Goal: Task Accomplishment & Management: Use online tool/utility

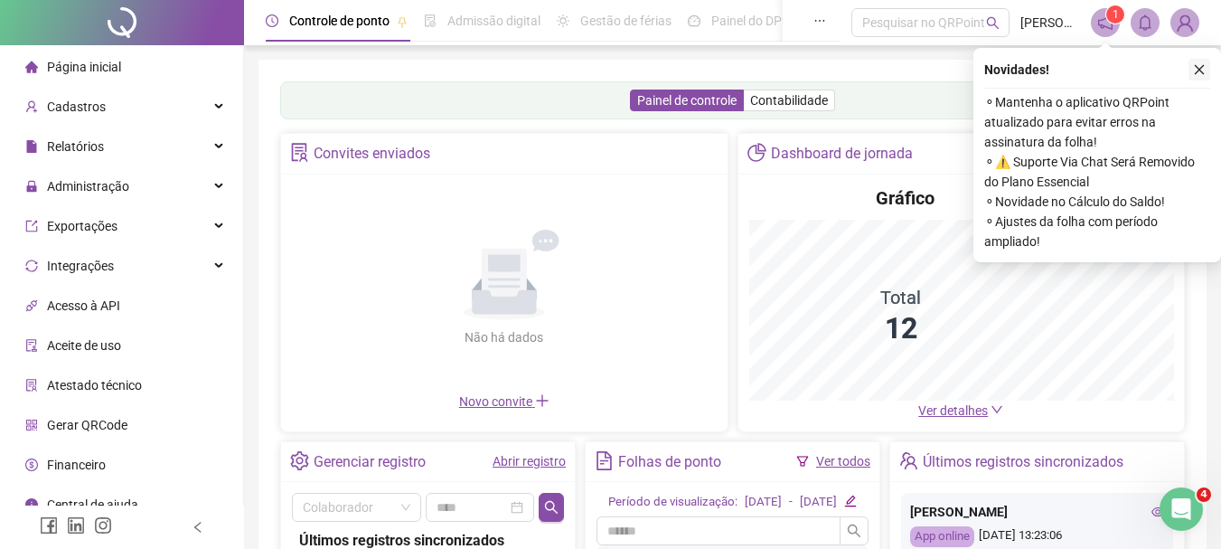
click at [1196, 67] on icon "close" at bounding box center [1200, 70] width 10 height 10
click at [1196, 67] on div "Painel de controle Contabilidade Convites enviados Não há dados Não há dados No…" at bounding box center [732, 427] width 948 height 734
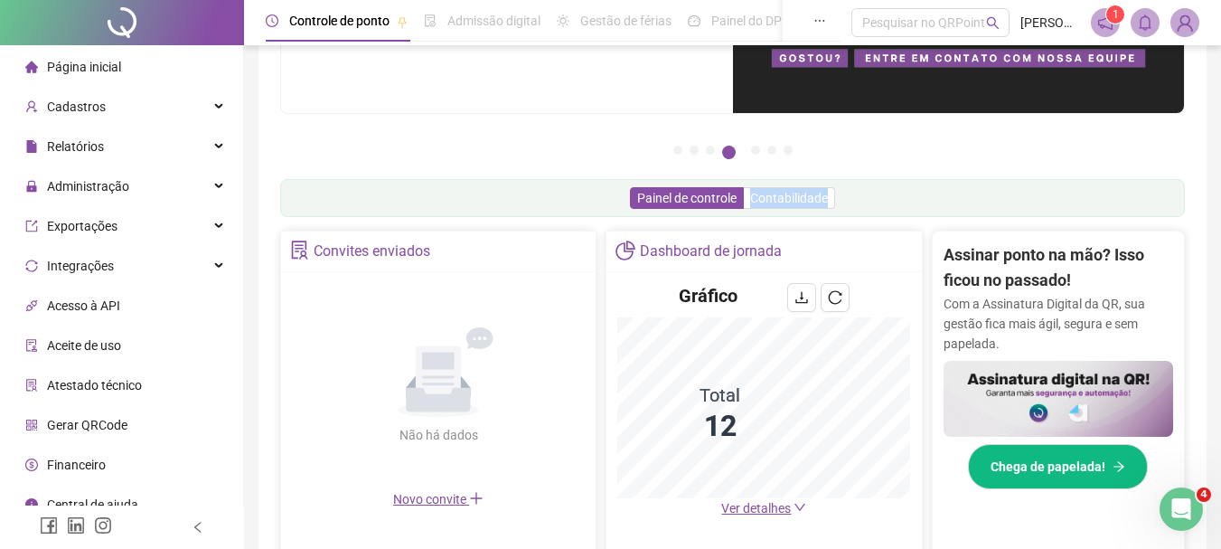
scroll to position [14, 0]
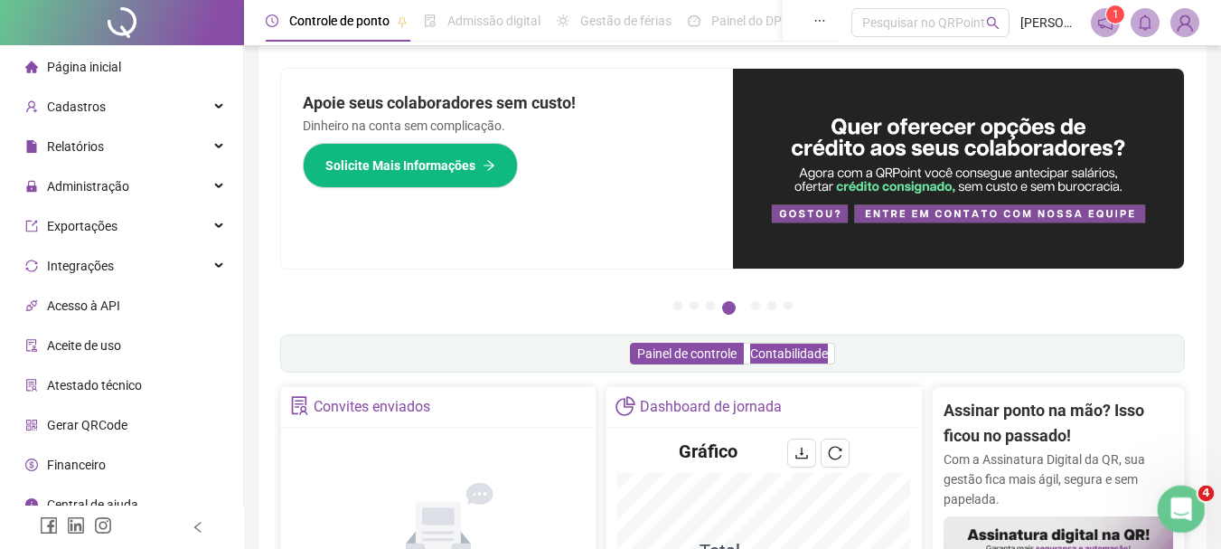
click at [1175, 496] on icon "Abertura do Messenger da Intercom" at bounding box center [1179, 507] width 30 height 30
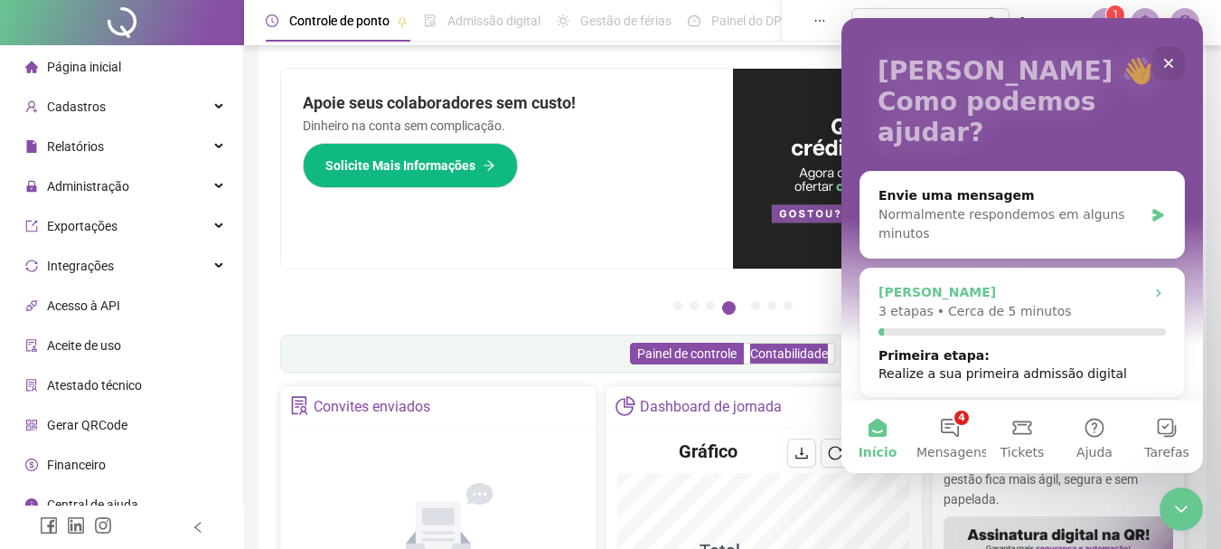
scroll to position [181, 0]
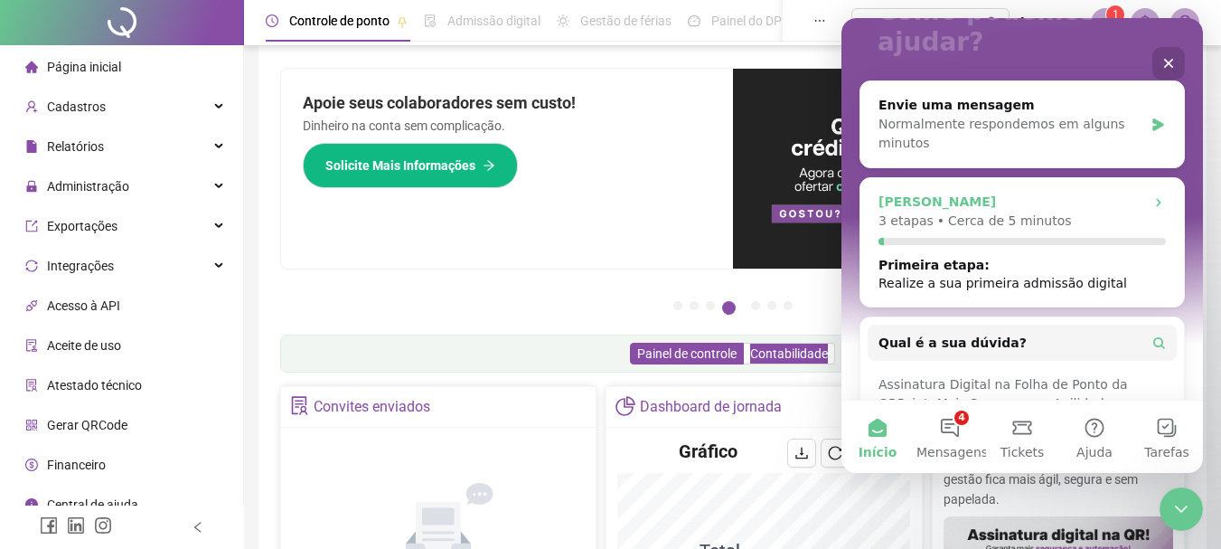
click at [1087, 256] on div "Primeira etapa : Realize a sua primeira admissão digital" at bounding box center [1021, 274] width 287 height 36
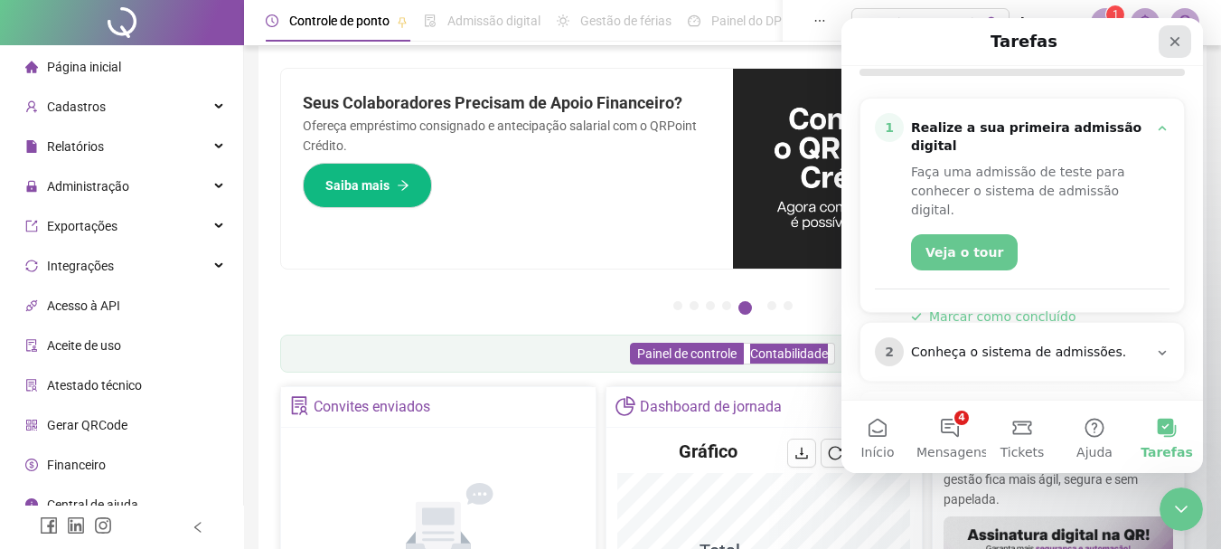
click at [1164, 38] on div "Fechar" at bounding box center [1175, 41] width 33 height 33
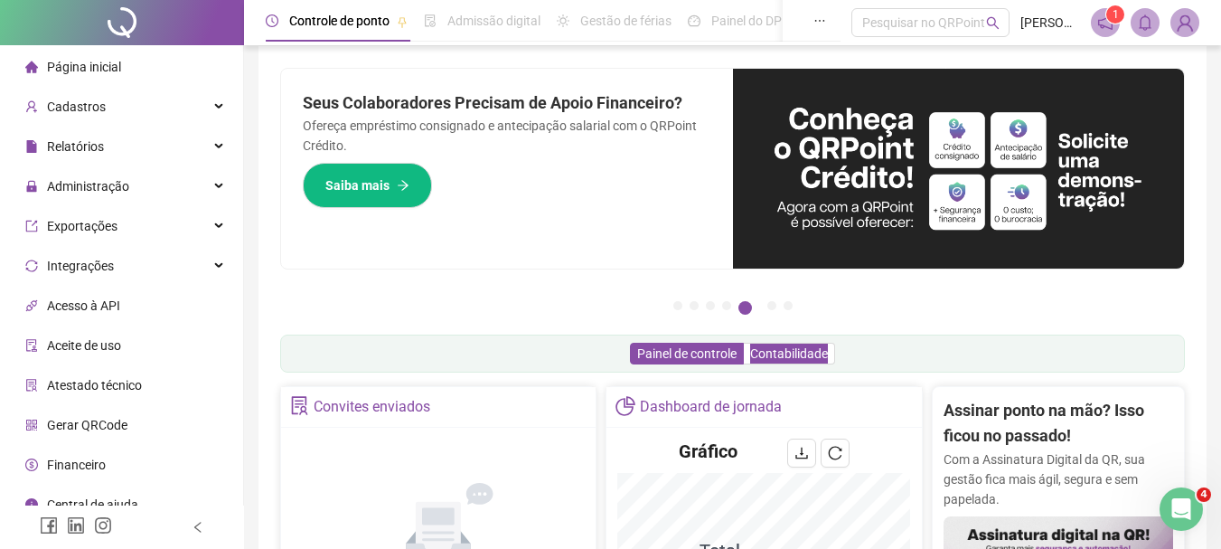
scroll to position [17, 0]
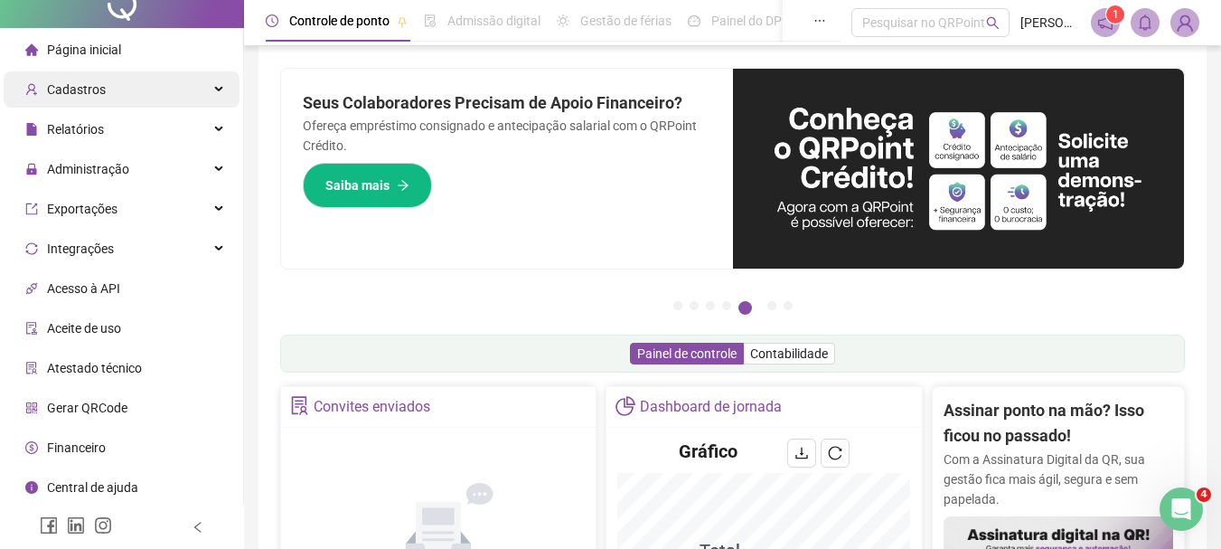
click at [201, 89] on div "Cadastros" at bounding box center [122, 89] width 236 height 36
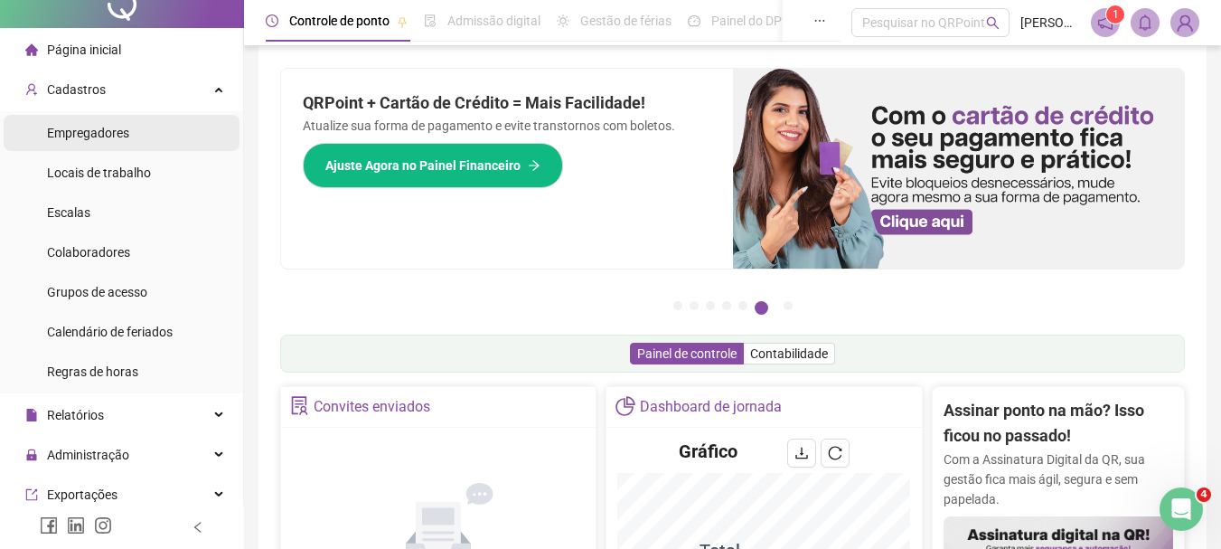
click at [164, 126] on li "Empregadores" at bounding box center [122, 133] width 236 height 36
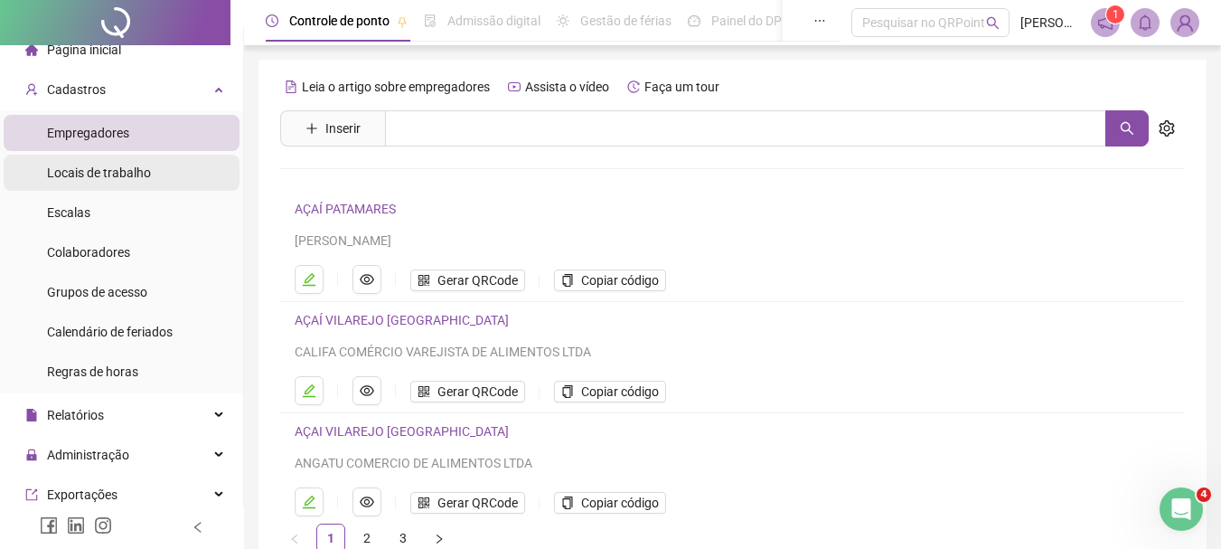
click at [60, 172] on span "Locais de trabalho" at bounding box center [99, 172] width 104 height 14
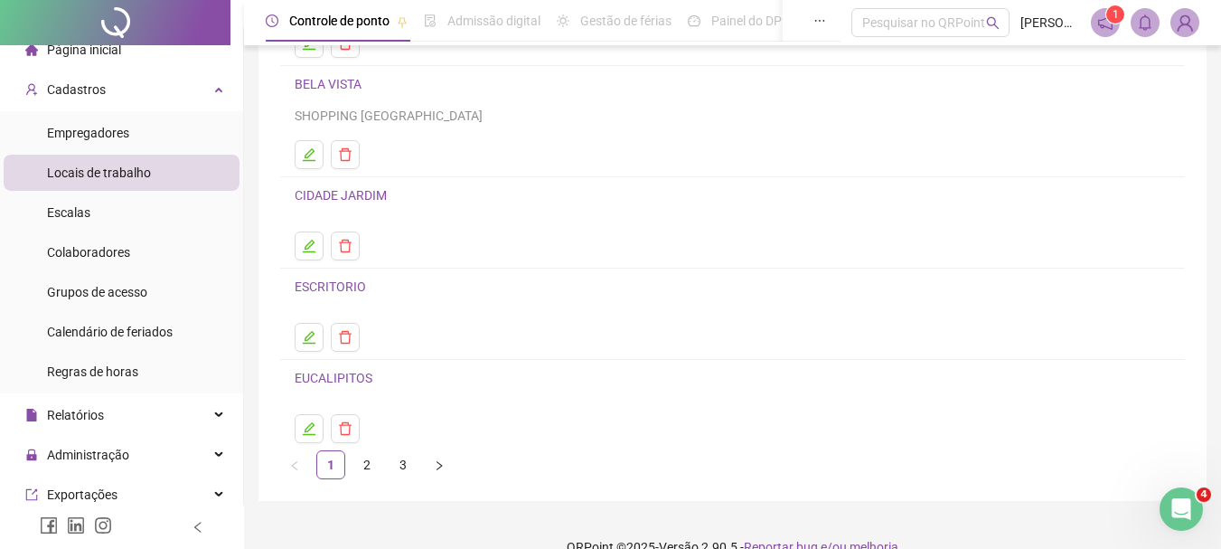
scroll to position [266, 0]
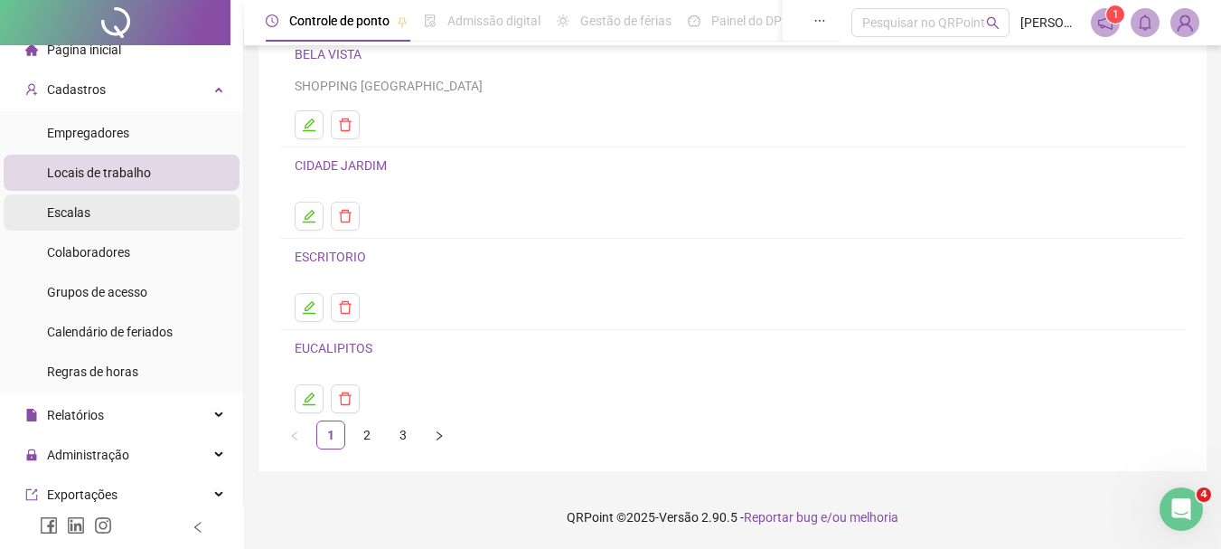
click at [124, 221] on li "Escalas" at bounding box center [122, 212] width 236 height 36
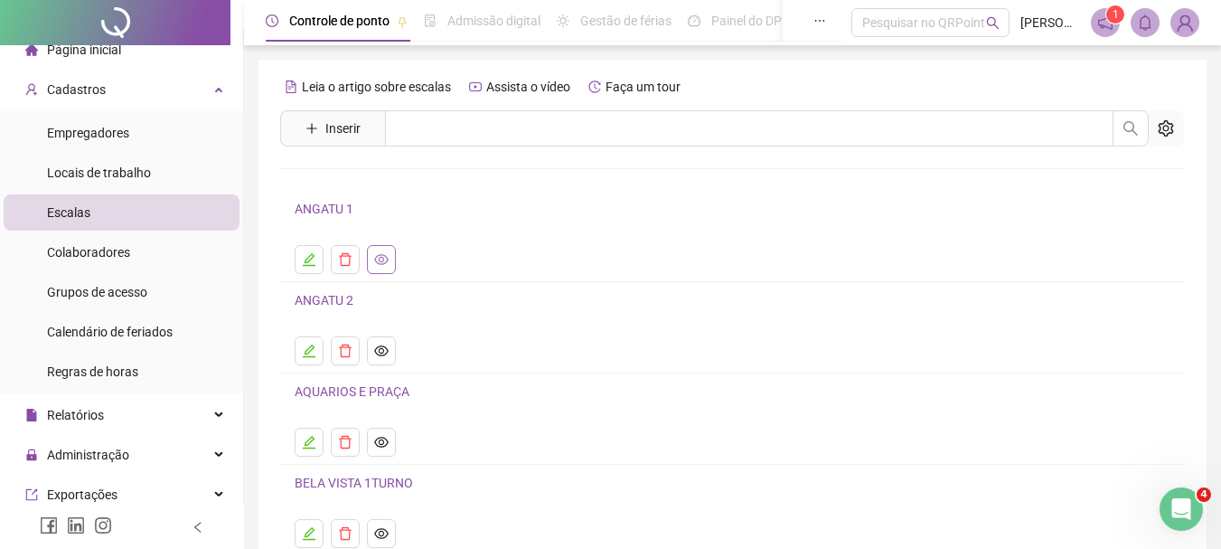
scroll to position [90, 0]
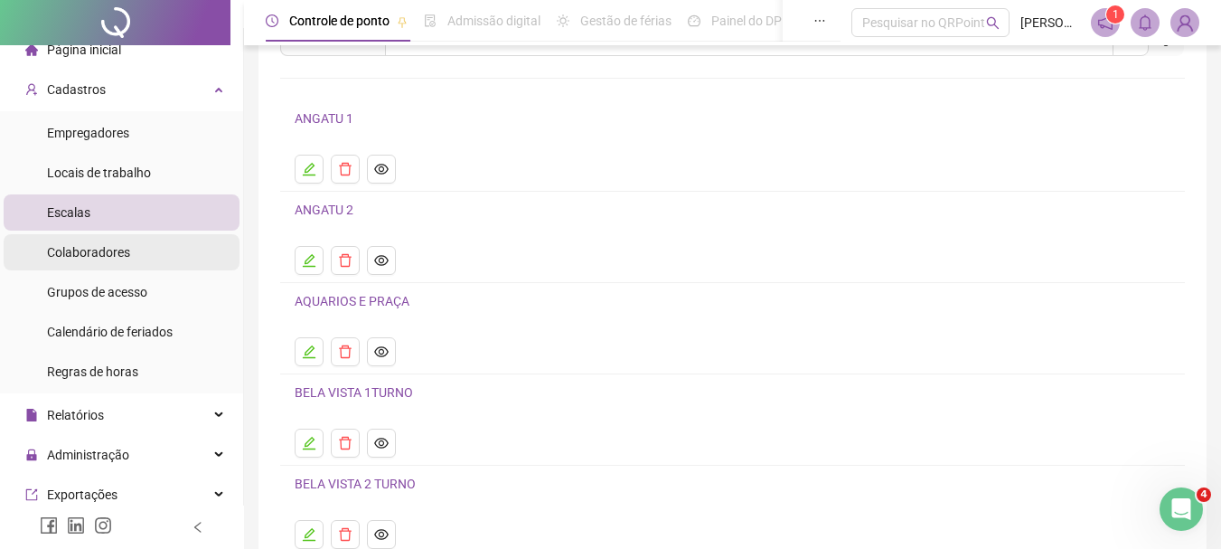
click at [178, 257] on li "Colaboradores" at bounding box center [122, 252] width 236 height 36
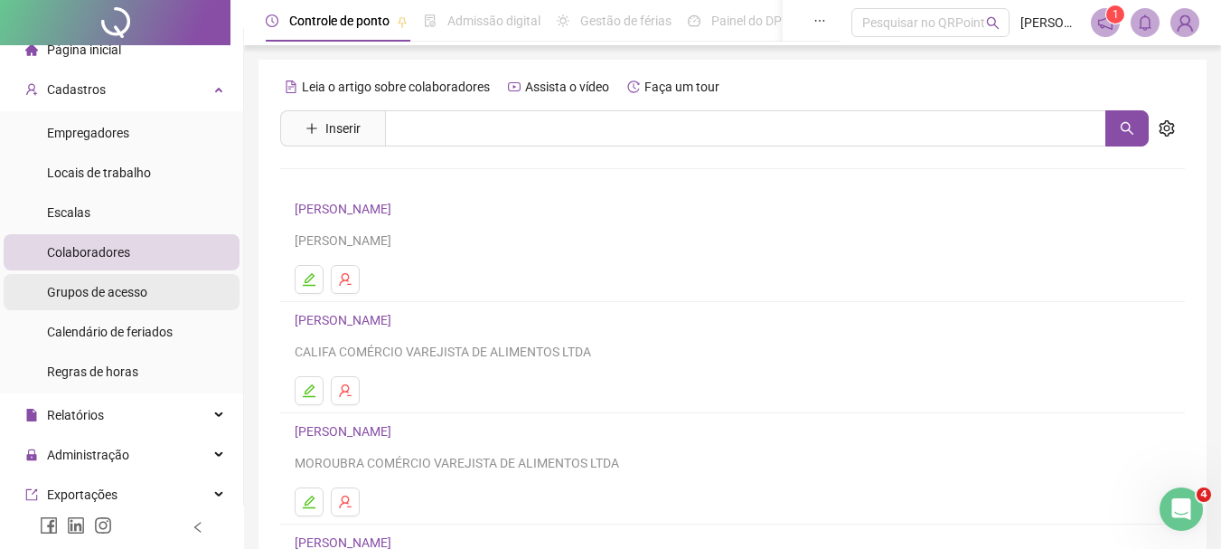
click at [150, 296] on li "Grupos de acesso" at bounding box center [122, 292] width 236 height 36
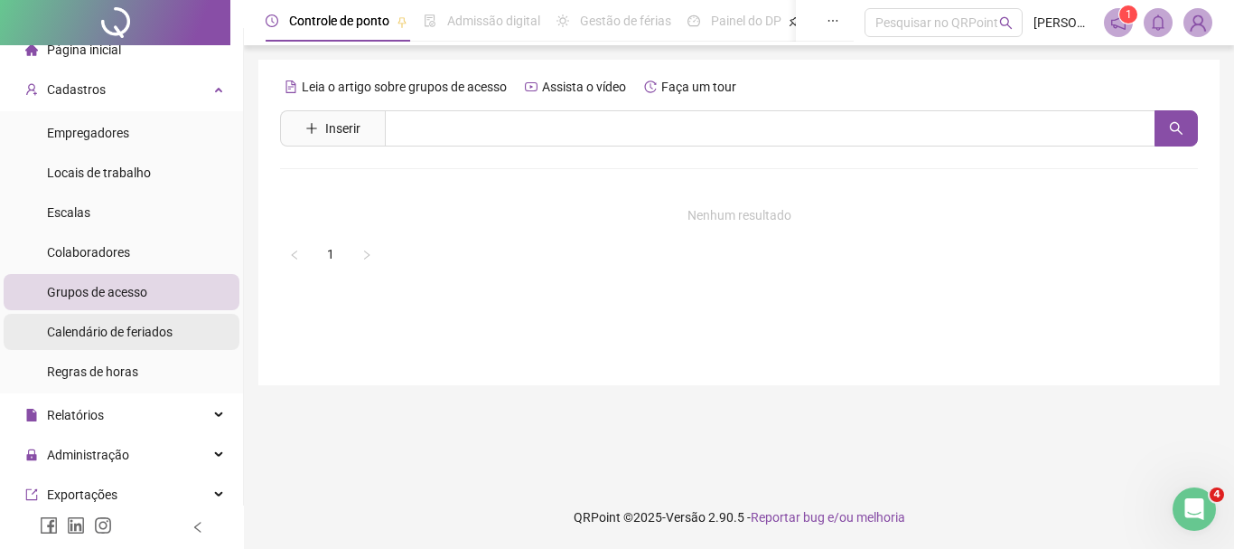
click at [129, 335] on span "Calendário de feriados" at bounding box center [110, 331] width 126 height 14
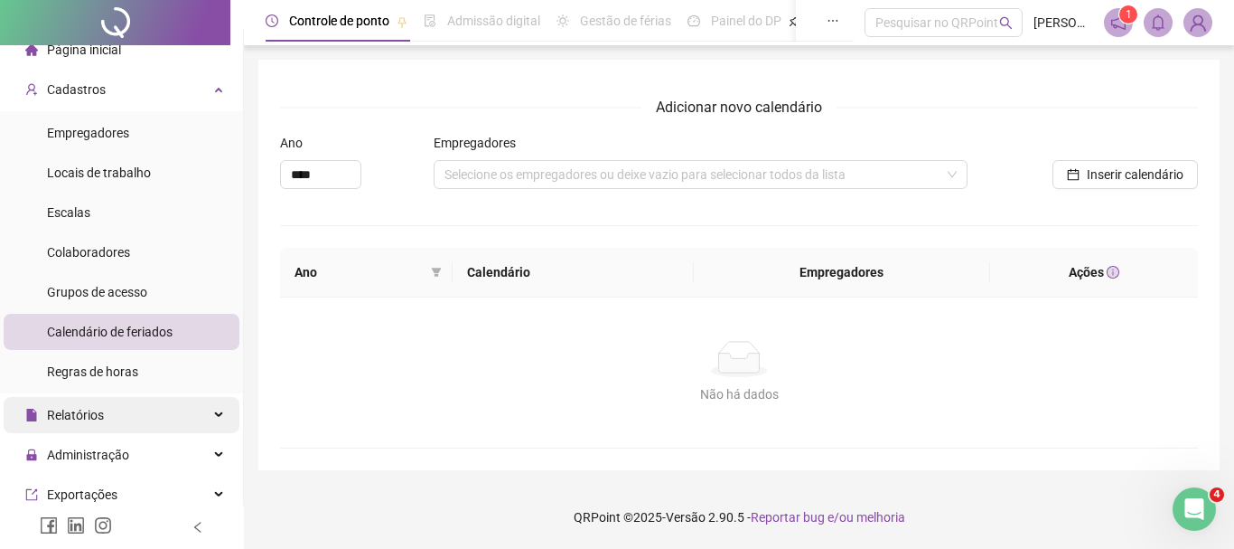
click at [203, 407] on div "Relatórios" at bounding box center [122, 415] width 236 height 36
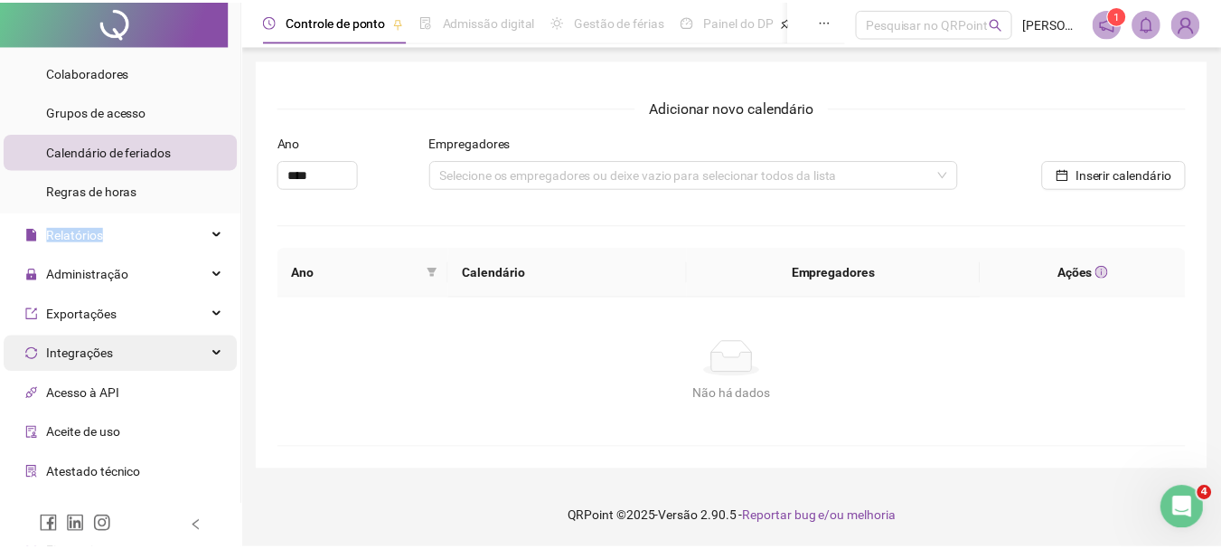
scroll to position [198, 0]
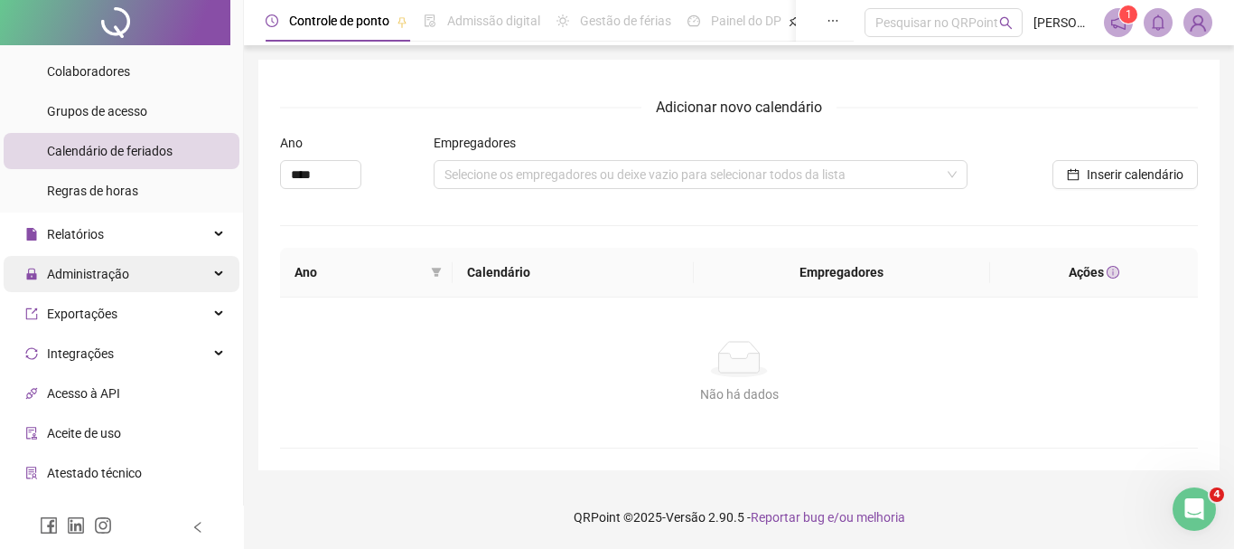
click at [151, 266] on div "Administração" at bounding box center [122, 274] width 236 height 36
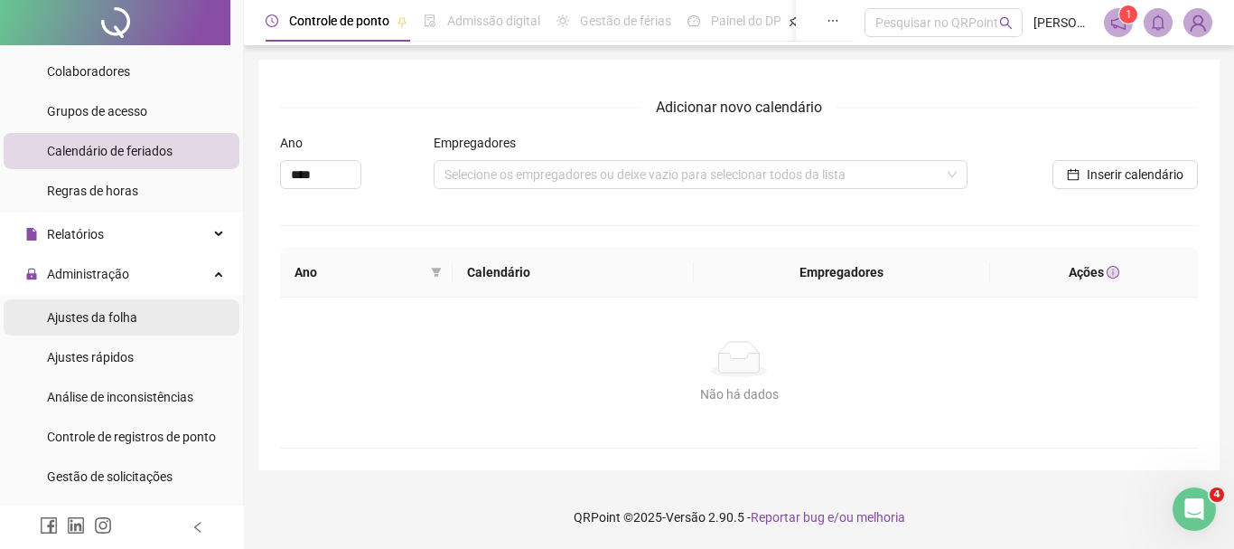
click at [132, 310] on span "Ajustes da folha" at bounding box center [92, 317] width 90 height 14
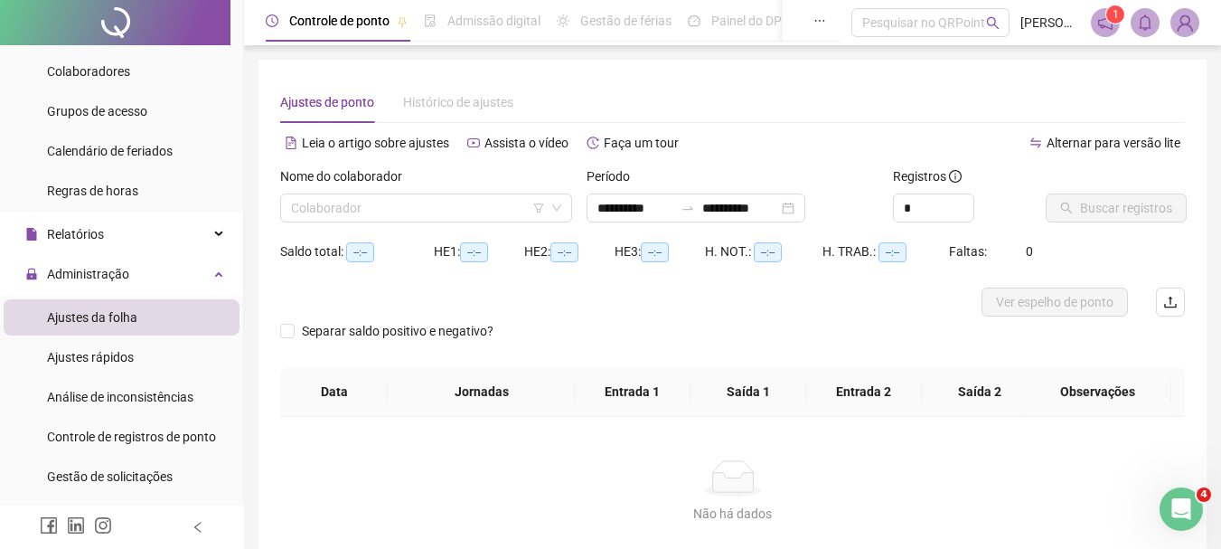
type input "**********"
click at [445, 205] on input "search" at bounding box center [418, 207] width 254 height 27
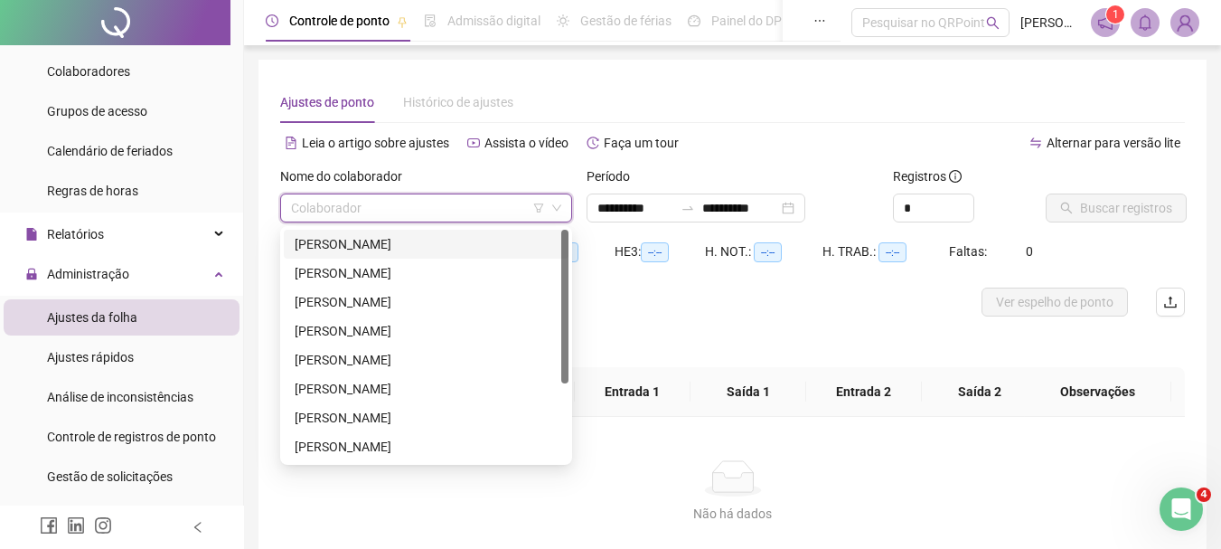
type input "*"
type input "**"
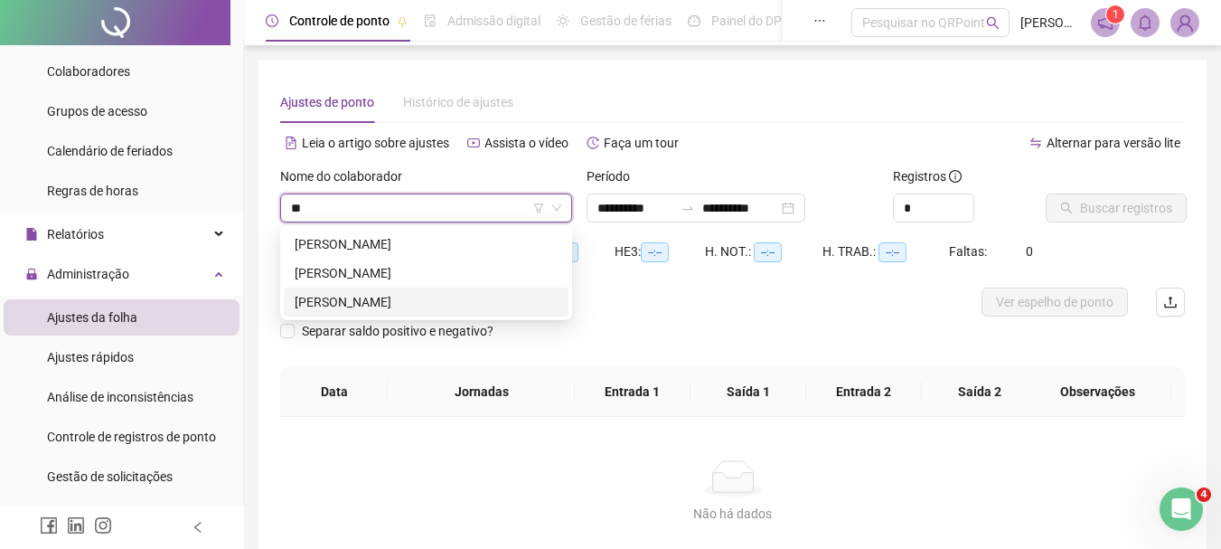
click at [449, 296] on div "[PERSON_NAME]" at bounding box center [426, 302] width 263 height 20
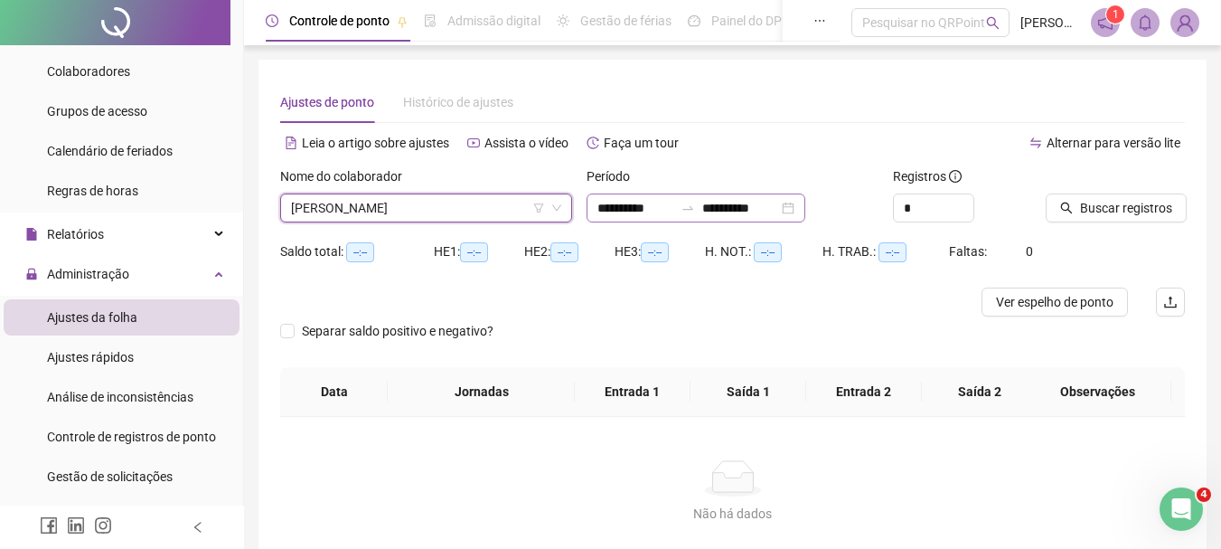
click at [805, 206] on div "**********" at bounding box center [695, 207] width 219 height 29
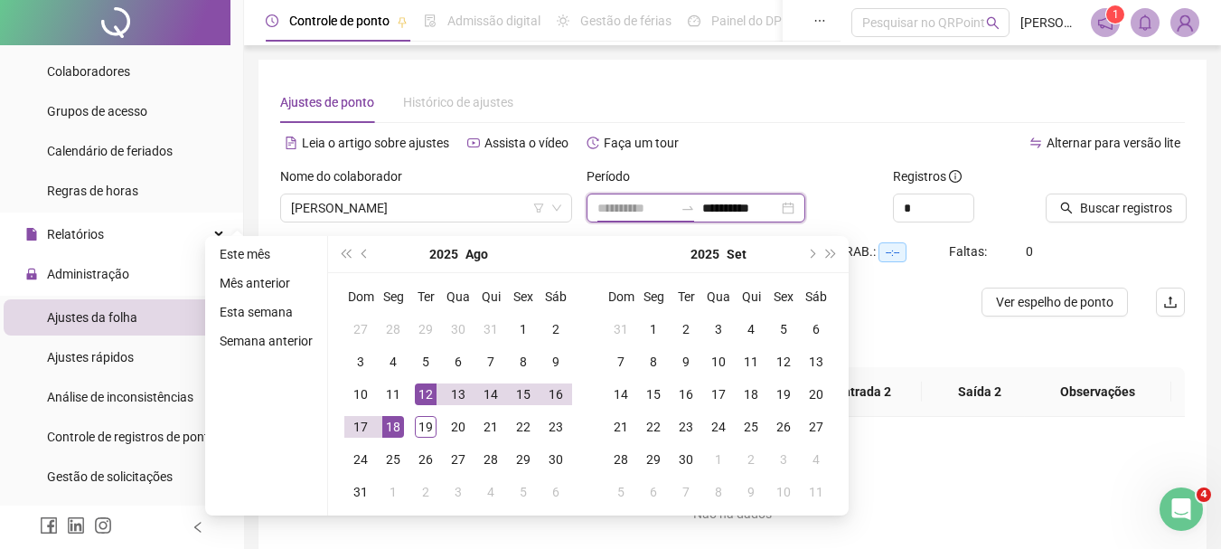
type input "**********"
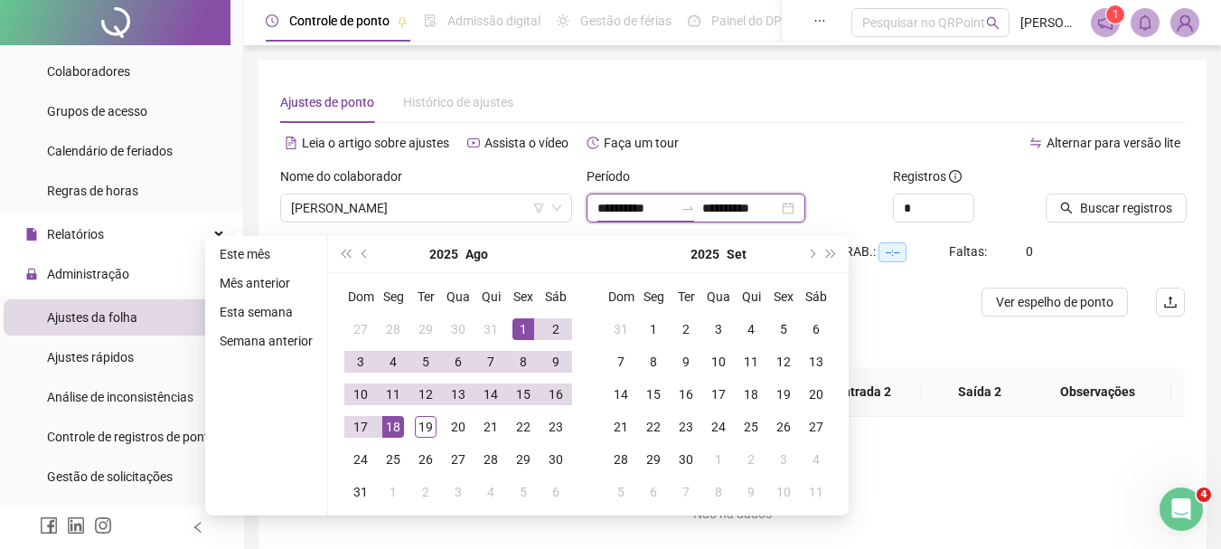
click at [805, 204] on div "**********" at bounding box center [695, 207] width 219 height 29
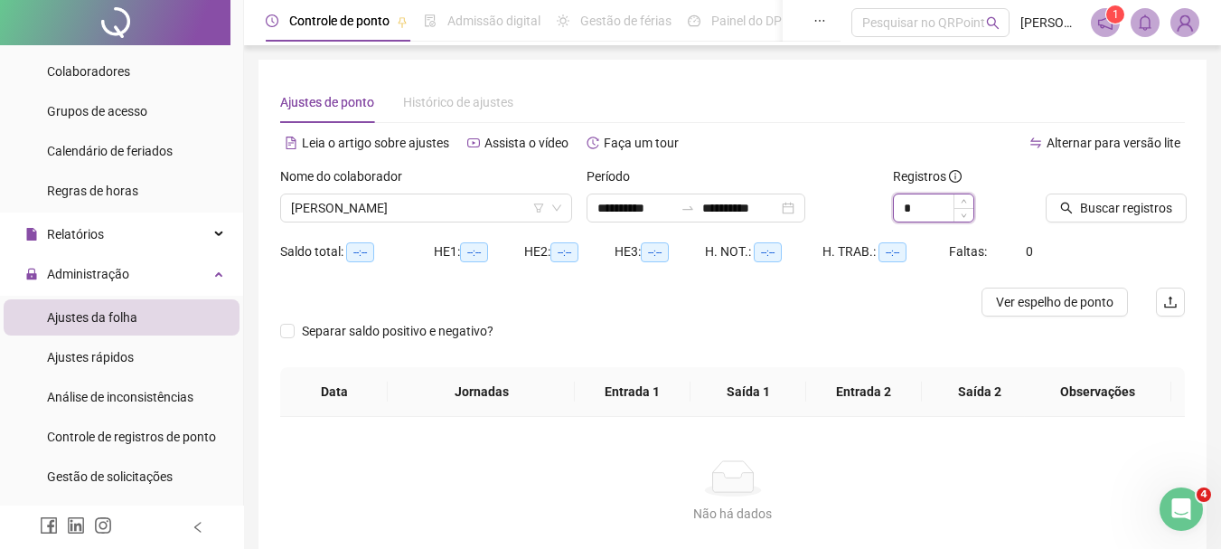
click at [926, 209] on input "*" at bounding box center [934, 207] width 80 height 27
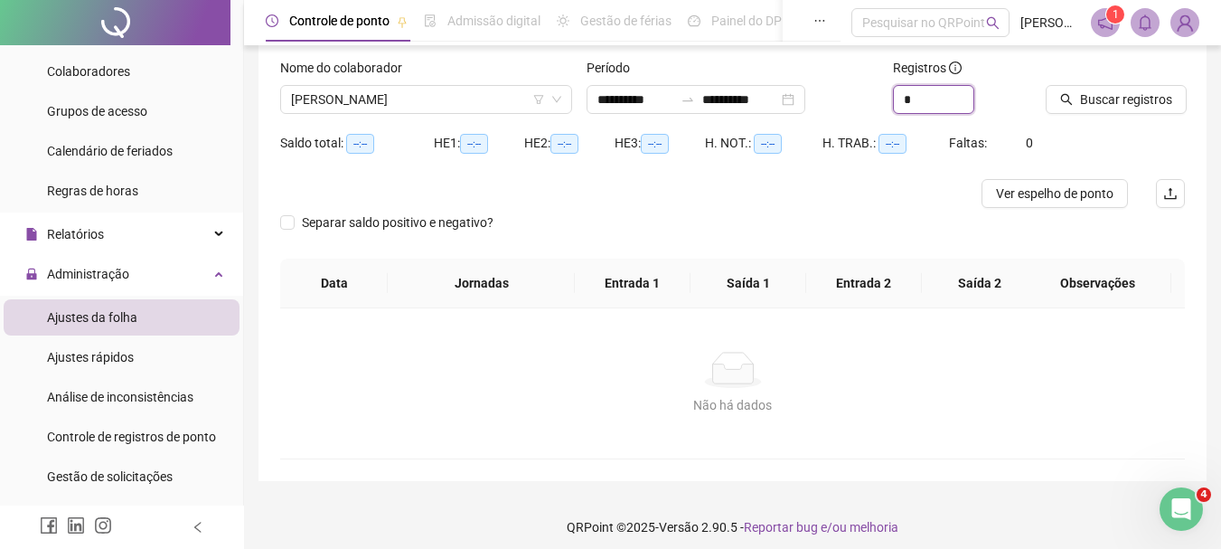
scroll to position [118, 0]
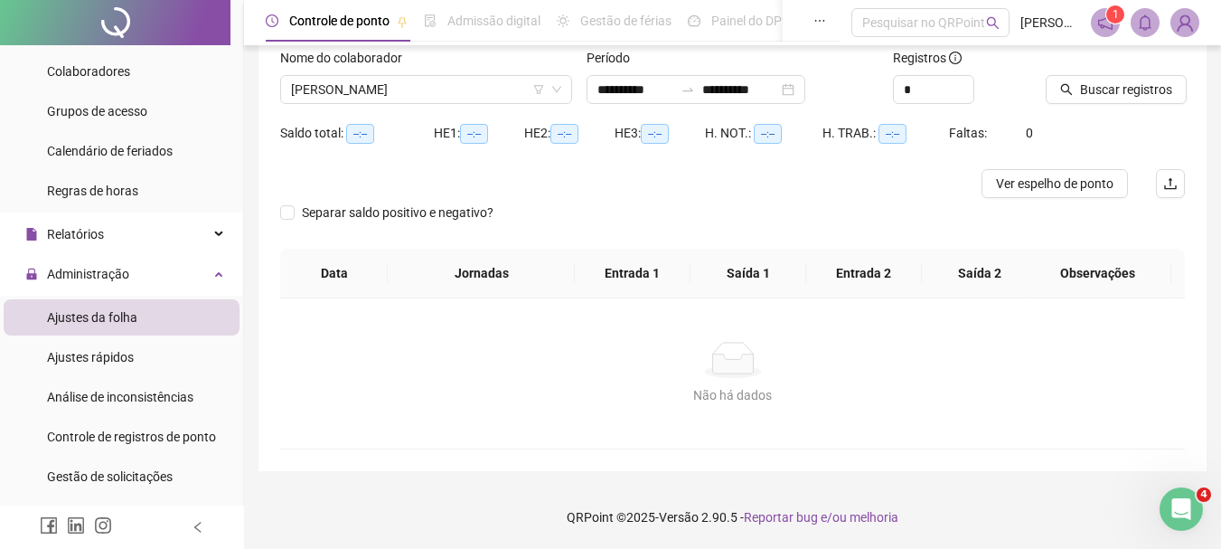
click at [627, 258] on th "Entrada 1" at bounding box center [633, 274] width 116 height 50
click at [633, 267] on th "Entrada 1" at bounding box center [633, 274] width 116 height 50
click at [761, 268] on th "Saída 1" at bounding box center [748, 274] width 116 height 50
click at [844, 267] on th "Entrada 2" at bounding box center [864, 274] width 116 height 50
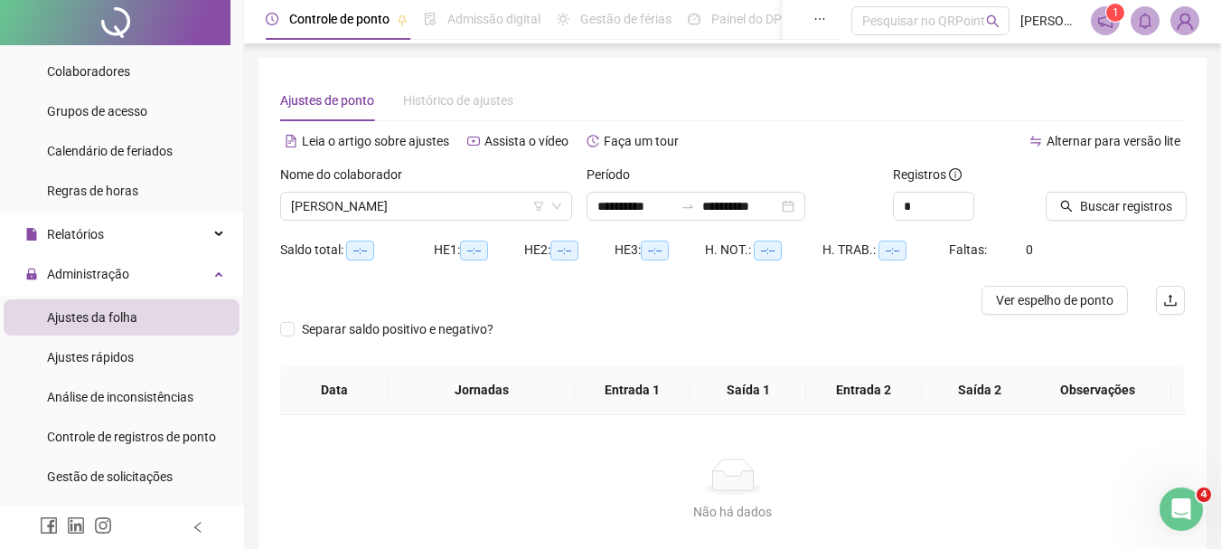
scroll to position [0, 0]
click at [1037, 303] on span "Ver espelho de ponto" at bounding box center [1054, 302] width 117 height 20
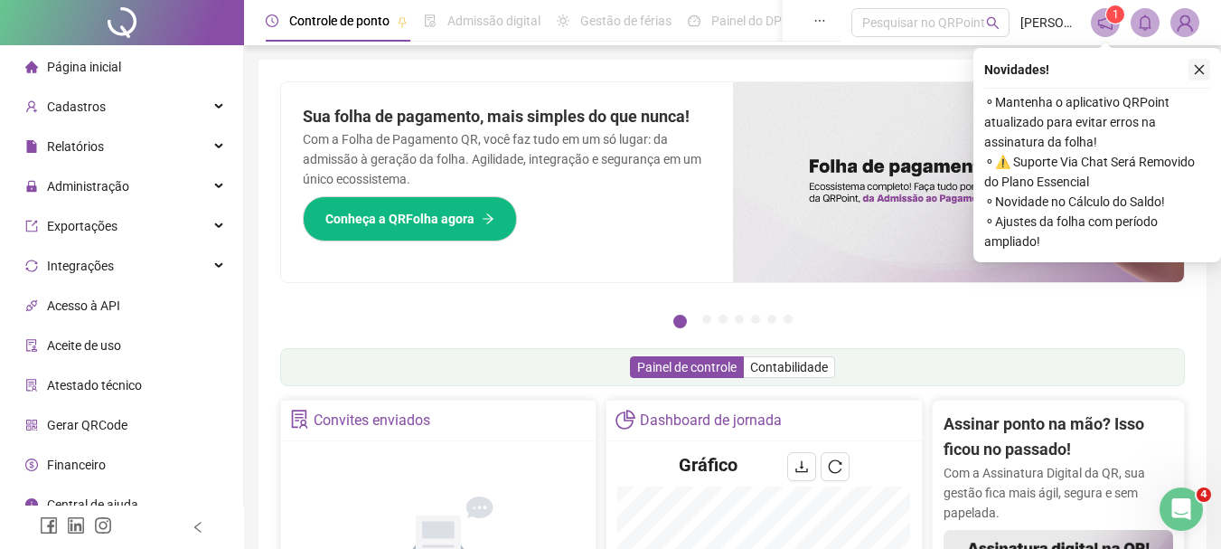
click at [1204, 69] on icon "close" at bounding box center [1199, 69] width 13 height 13
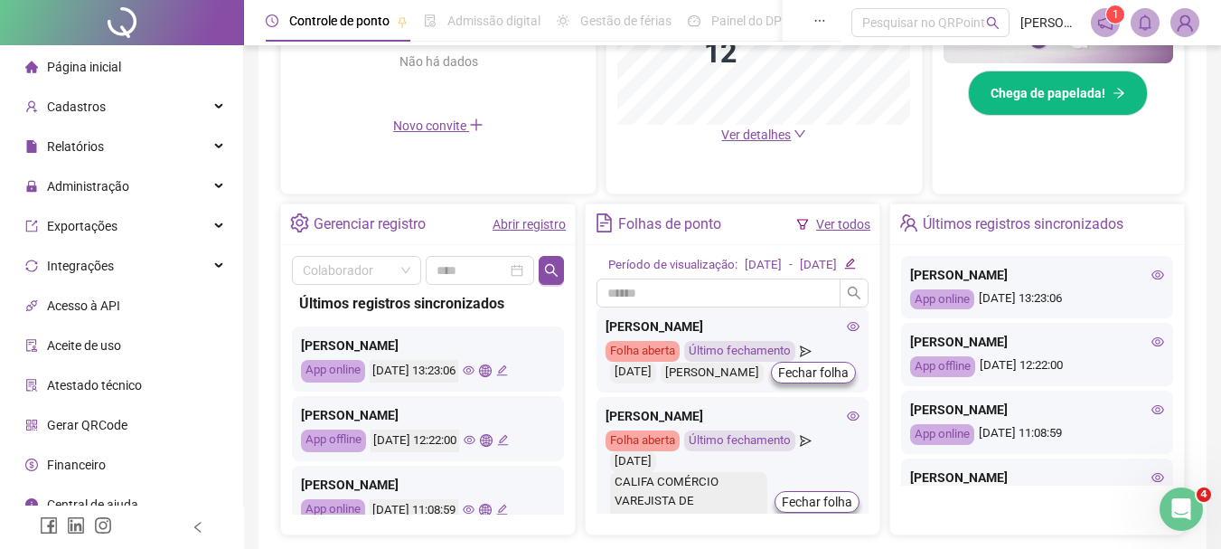
click at [150, 67] on li "Página inicial" at bounding box center [122, 67] width 236 height 36
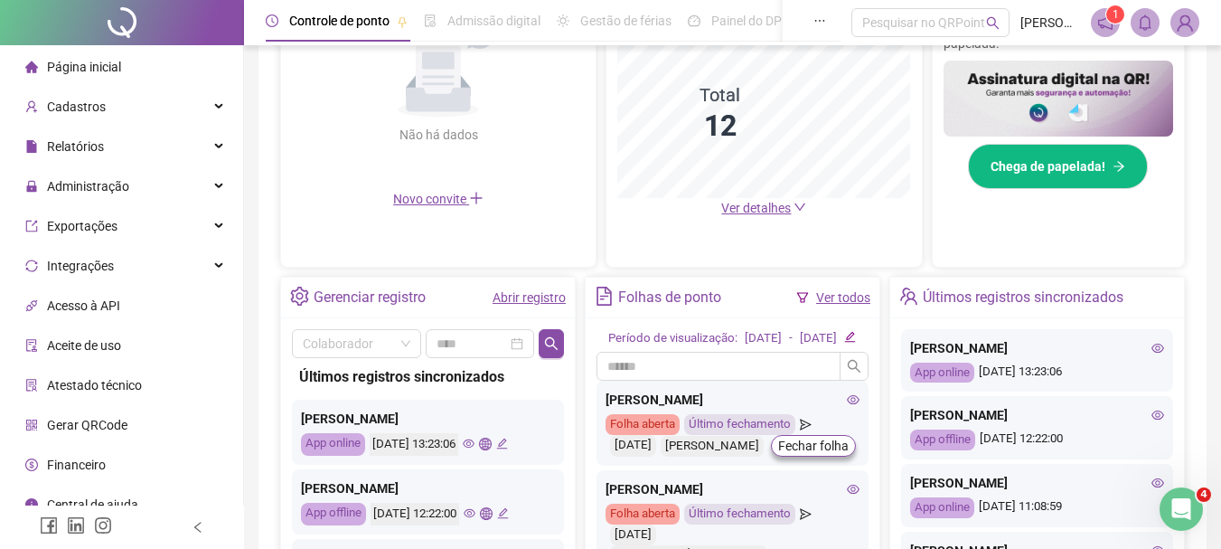
scroll to position [361, 0]
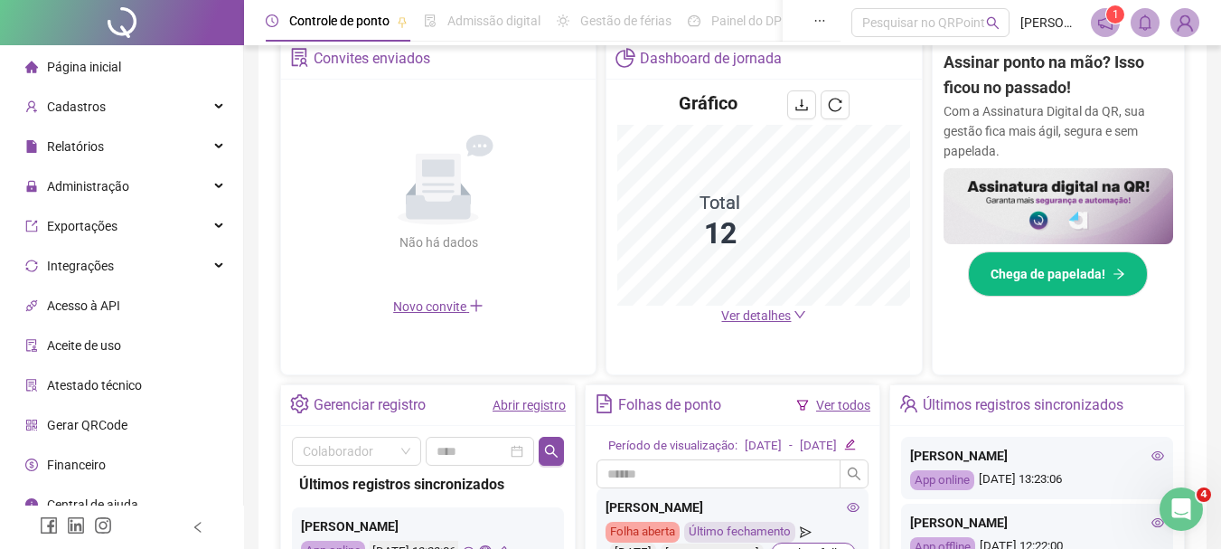
click at [753, 322] on span "Ver detalhes" at bounding box center [756, 315] width 70 height 14
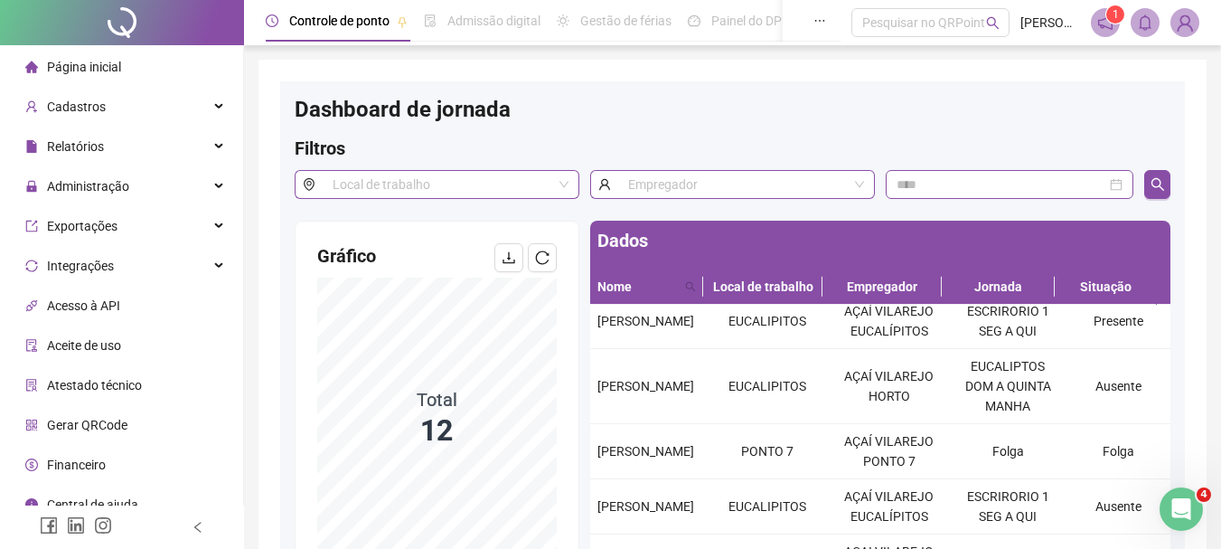
scroll to position [421, 0]
